Goal: Information Seeking & Learning: Learn about a topic

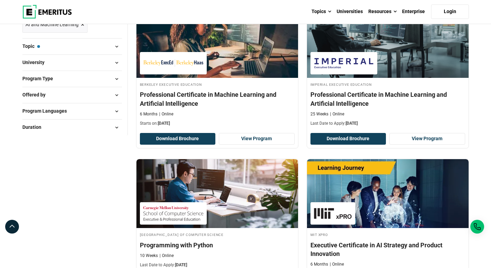
scroll to position [69, 0]
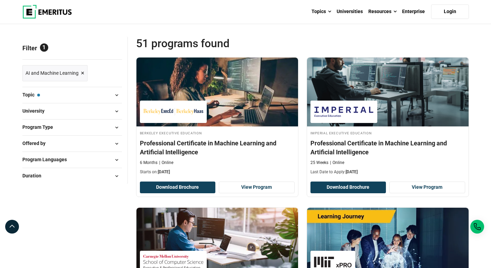
click at [110, 97] on button "Topic — AI and Machine Learning" at bounding box center [72, 95] width 100 height 10
click at [116, 95] on span at bounding box center [117, 95] width 10 height 10
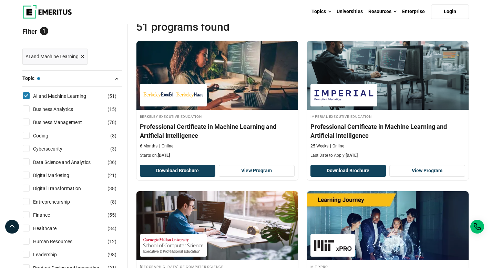
scroll to position [141, 0]
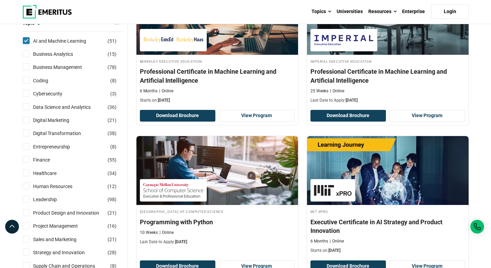
click at [29, 159] on input "Finance ( 55 )" at bounding box center [26, 159] width 7 height 7
checkbox input "true"
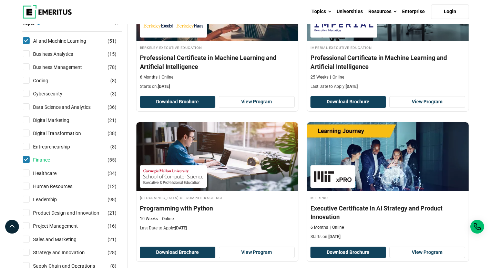
scroll to position [198, 0]
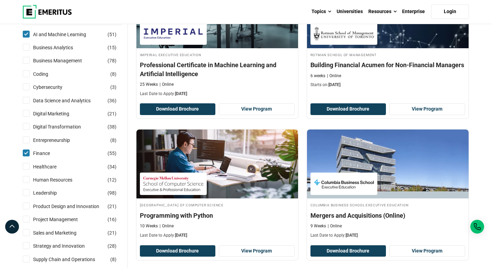
scroll to position [154, 0]
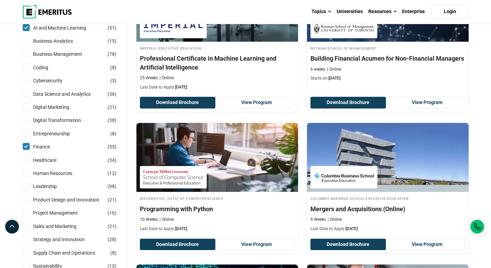
click at [27, 211] on input "Project Management ( 16 )" at bounding box center [26, 212] width 7 height 7
checkbox input "true"
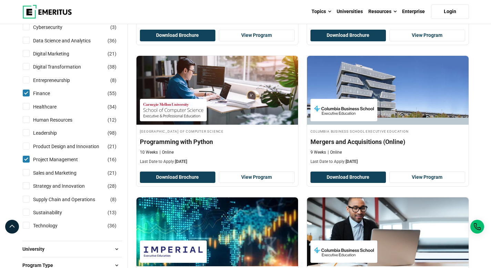
scroll to position [213, 0]
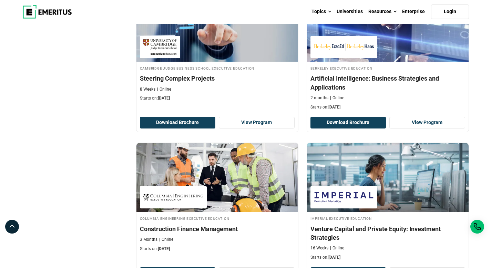
scroll to position [1417, 0]
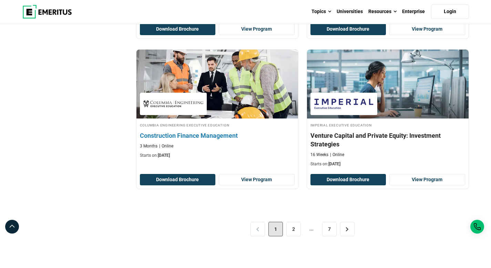
click at [186, 136] on h4 "Construction Finance Management" at bounding box center [217, 135] width 155 height 9
